Goal: Unclear

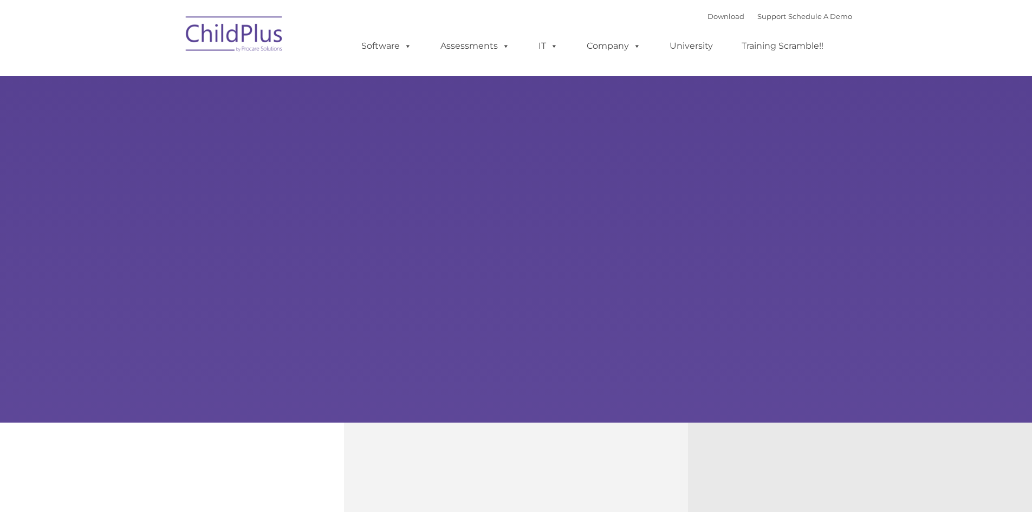
type input ""
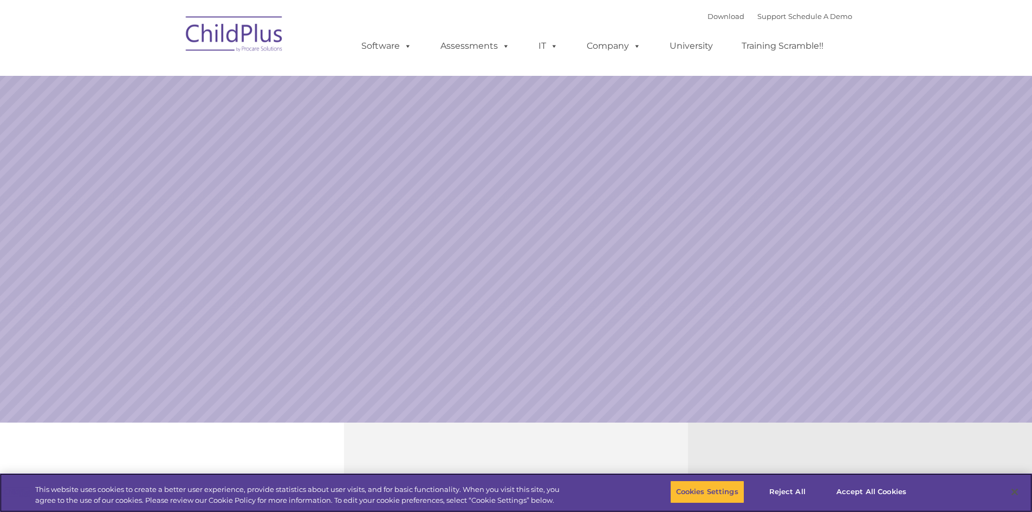
select select "MEDIUM"
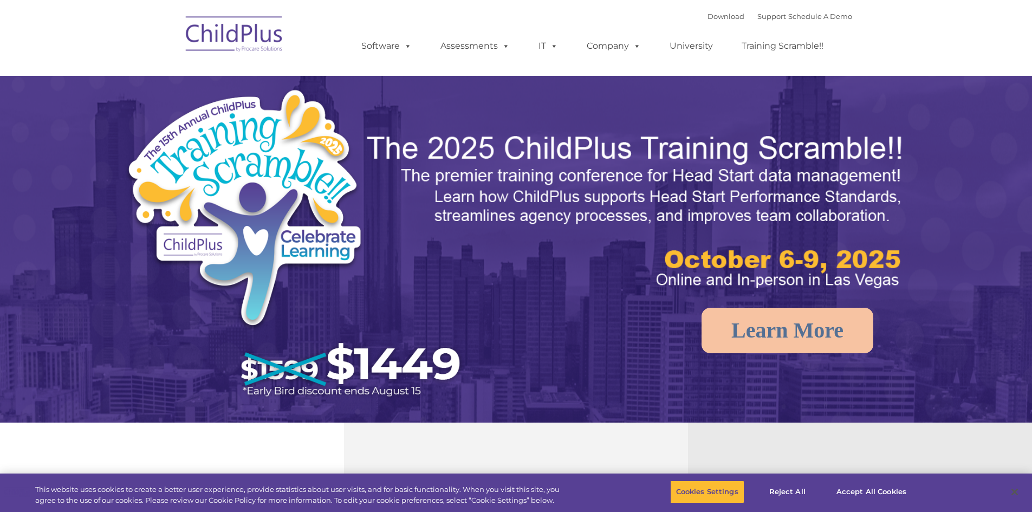
select select "MEDIUM"
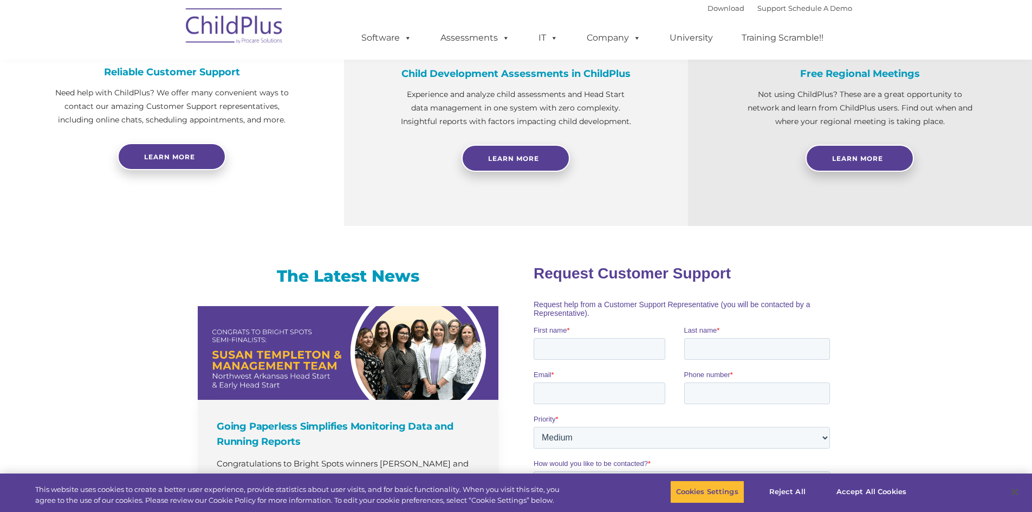
scroll to position [461, 0]
